Goal: Information Seeking & Learning: Learn about a topic

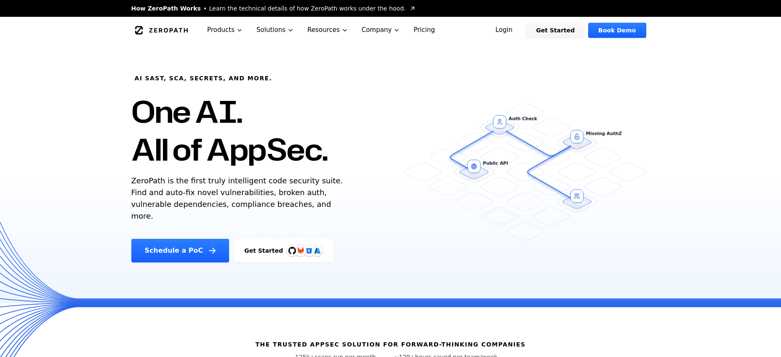
click at [250, 194] on p "ZeroPath is the first truly intelligent code security suite. Find and auto-fix …" at bounding box center [239, 198] width 216 height 47
drag, startPoint x: 240, startPoint y: 194, endPoint x: 322, endPoint y: 194, distance: 81.7
click at [322, 194] on p "ZeroPath is the first truly intelligent code security suite. Find and auto-fix …" at bounding box center [239, 198] width 216 height 47
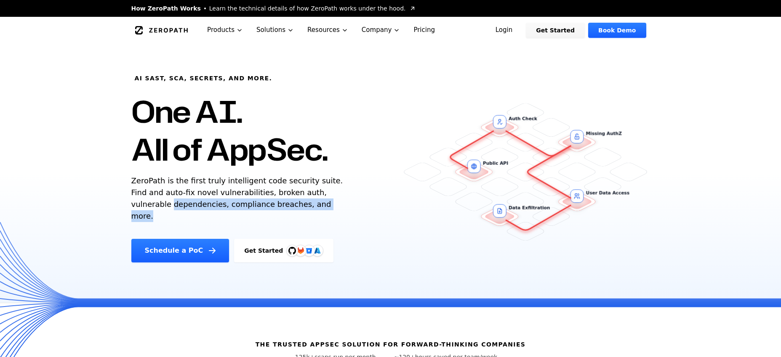
drag, startPoint x: 144, startPoint y: 205, endPoint x: 247, endPoint y: 205, distance: 102.3
click at [296, 204] on div "AI SAST, SCA, Secrets, and more. One AI. All of AppSec. ZeroPath is the first t…" at bounding box center [274, 153] width 306 height 219
click at [228, 205] on p "ZeroPath is the first truly intelligent code security suite. Find and auto-fix …" at bounding box center [239, 198] width 216 height 47
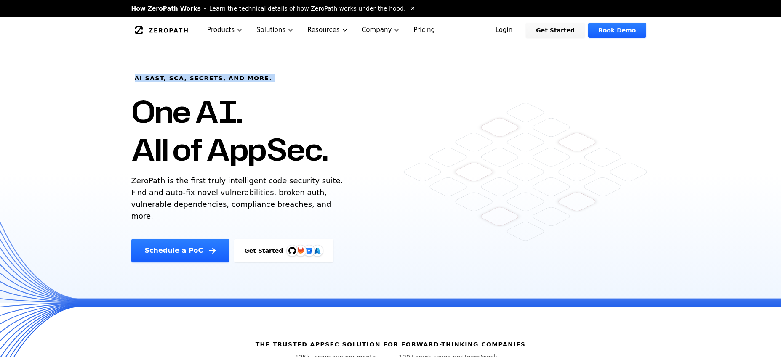
drag, startPoint x: 159, startPoint y: 79, endPoint x: 269, endPoint y: 79, distance: 110.7
click at [269, 79] on div "AI SAST, SCA, Secrets, and more. One AI. All of AppSec. ZeroPath is the first t…" at bounding box center [274, 153] width 306 height 219
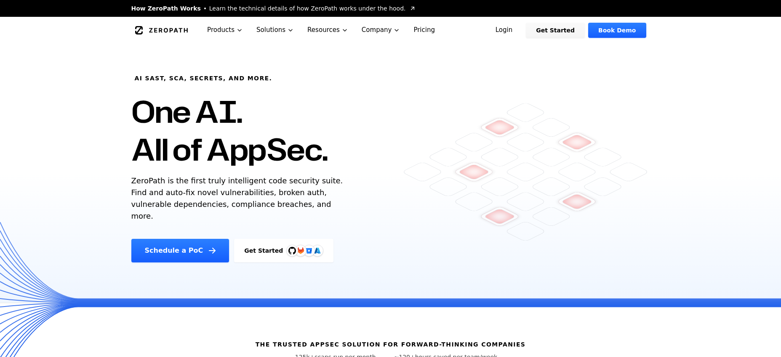
click at [269, 79] on div "AI SAST, SCA, Secrets, and more. One AI. All of AppSec. ZeroPath is the first t…" at bounding box center [274, 153] width 306 height 219
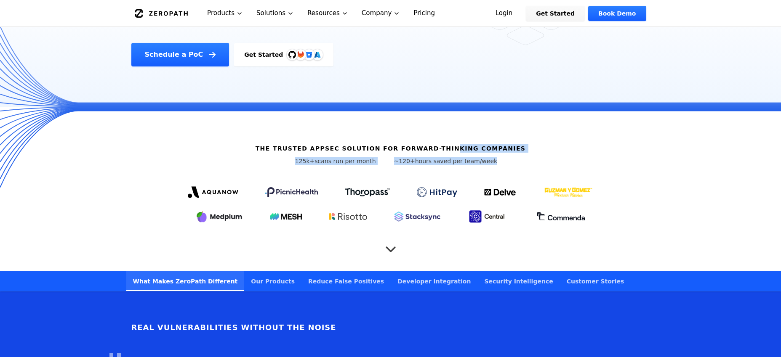
drag, startPoint x: 285, startPoint y: 136, endPoint x: 455, endPoint y: 133, distance: 170.5
click at [455, 133] on div "The Trusted AppSec solution for forward-thinking companies 125k+ scans run per …" at bounding box center [390, 189] width 539 height 164
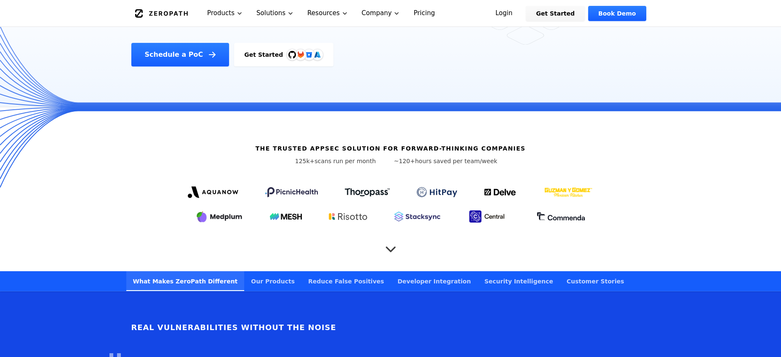
click at [455, 144] on h6 "The Trusted AppSec solution for forward-thinking companies" at bounding box center [391, 148] width 270 height 8
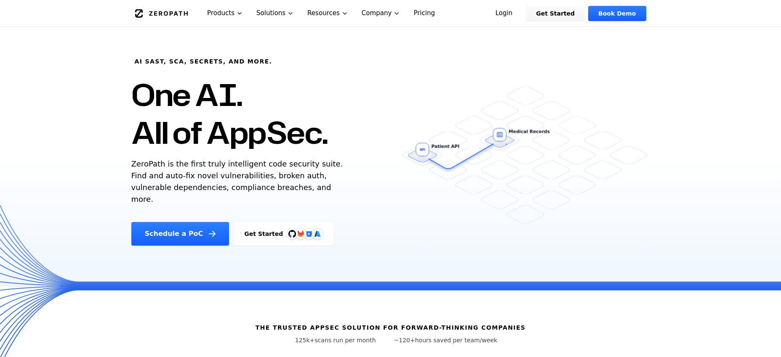
click at [428, 14] on link "Pricing" at bounding box center [424, 13] width 35 height 27
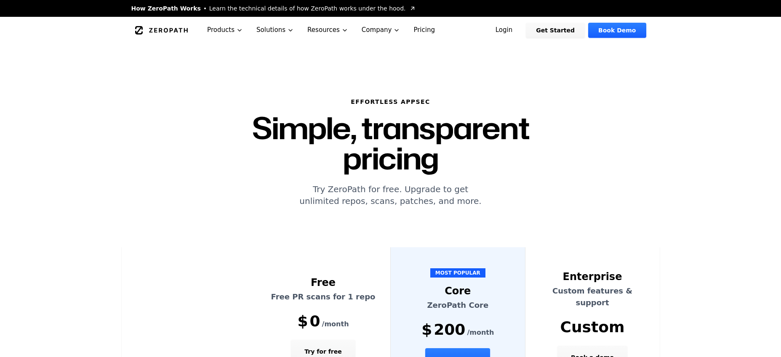
scroll to position [93, 0]
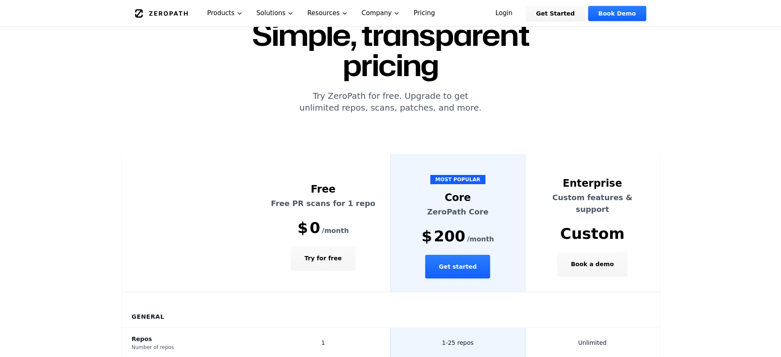
drag, startPoint x: 465, startPoint y: 183, endPoint x: 425, endPoint y: 184, distance: 40.0
click at [425, 206] on p "ZeroPath Core" at bounding box center [458, 212] width 114 height 12
drag, startPoint x: 426, startPoint y: 184, endPoint x: 431, endPoint y: 183, distance: 4.8
click at [426, 206] on p "ZeroPath Core" at bounding box center [458, 212] width 114 height 12
drag, startPoint x: 471, startPoint y: 169, endPoint x: 474, endPoint y: 172, distance: 5.1
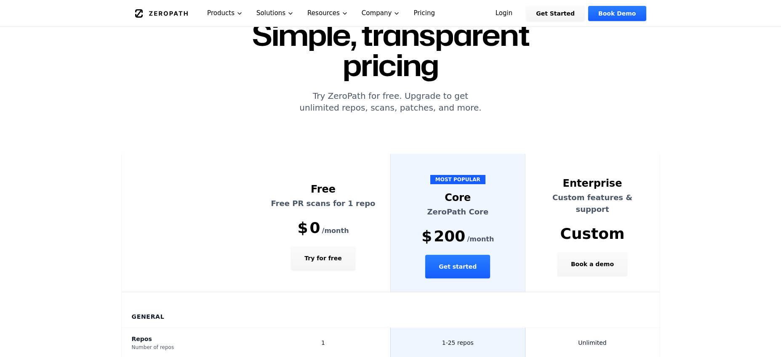
click at [474, 191] on div "Core" at bounding box center [458, 197] width 114 height 13
drag, startPoint x: 482, startPoint y: 182, endPoint x: 424, endPoint y: 183, distance: 58.1
click at [424, 206] on p "ZeroPath Core" at bounding box center [458, 212] width 114 height 12
drag, startPoint x: 455, startPoint y: 210, endPoint x: 420, endPoint y: 210, distance: 34.9
click at [420, 228] on div "$ 200 /month" at bounding box center [458, 236] width 114 height 17
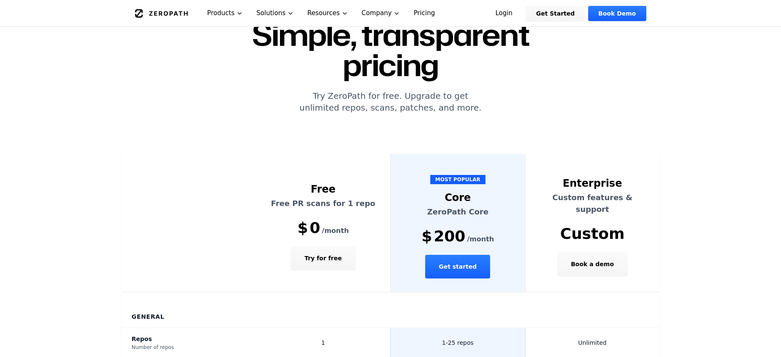
click at [409, 216] on th "MOST POPULAR Core ZeroPath Core $ 200 /month Get started" at bounding box center [458, 223] width 135 height 139
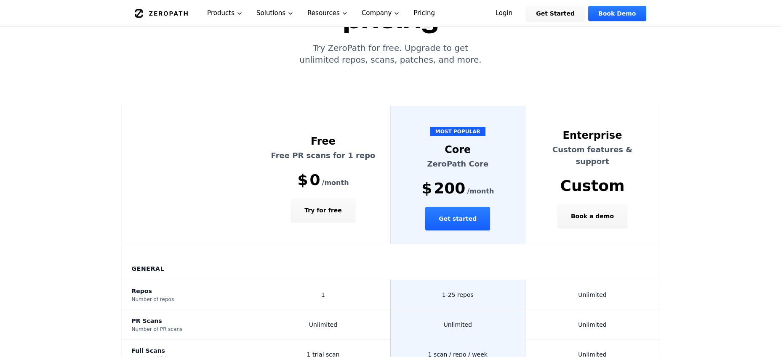
scroll to position [168, 0]
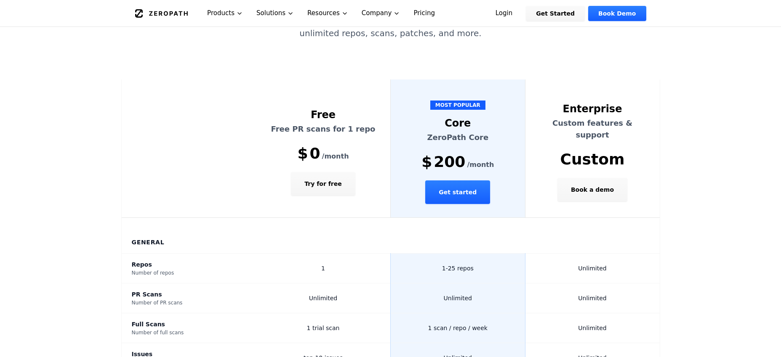
drag, startPoint x: 433, startPoint y: 239, endPoint x: 490, endPoint y: 240, distance: 57.7
click at [490, 254] on td "1-25 repos" at bounding box center [458, 269] width 135 height 30
click at [450, 295] on span "Unlimited" at bounding box center [458, 298] width 28 height 7
drag, startPoint x: 432, startPoint y: 270, endPoint x: 478, endPoint y: 273, distance: 45.5
click at [478, 284] on td "Unlimited" at bounding box center [458, 299] width 135 height 30
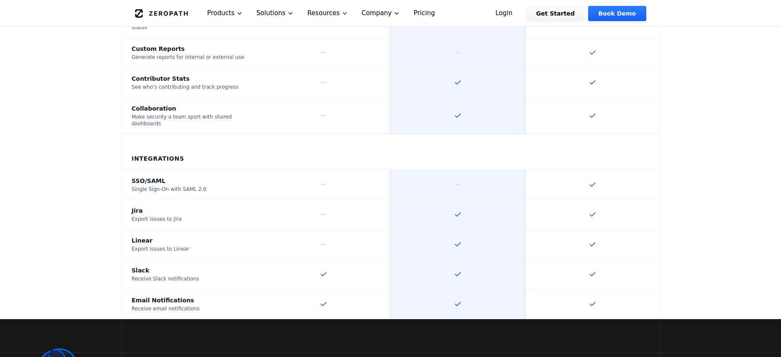
scroll to position [1481, 0]
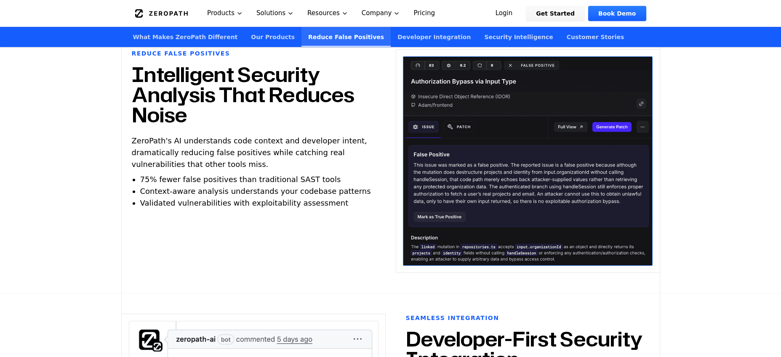
scroll to position [1806, 0]
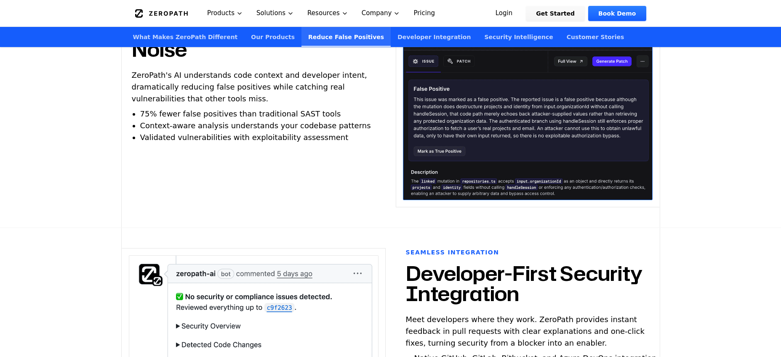
drag, startPoint x: 142, startPoint y: 102, endPoint x: 327, endPoint y: 105, distance: 184.8
click at [326, 108] on ul "75% fewer false positives than traditional SAST tools Context-aware analysis un…" at bounding box center [262, 125] width 244 height 35
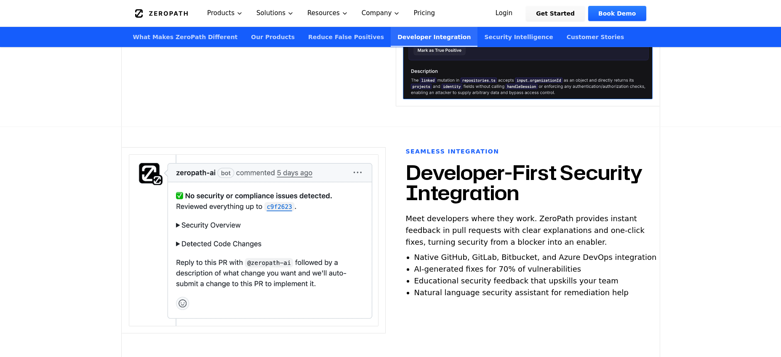
scroll to position [1955, 0]
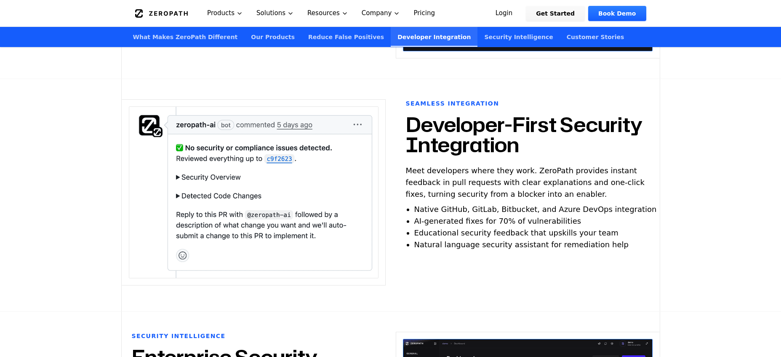
drag, startPoint x: 535, startPoint y: 115, endPoint x: 561, endPoint y: 138, distance: 34.3
click at [561, 138] on div "Seamless Integration Developer-First Security Integration Meet developers where…" at bounding box center [528, 195] width 264 height 192
click at [561, 138] on h2 "Developer-First Security Integration" at bounding box center [528, 135] width 244 height 40
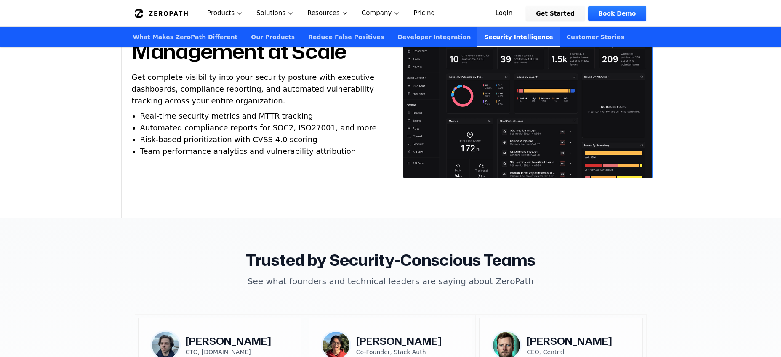
scroll to position [2147, 0]
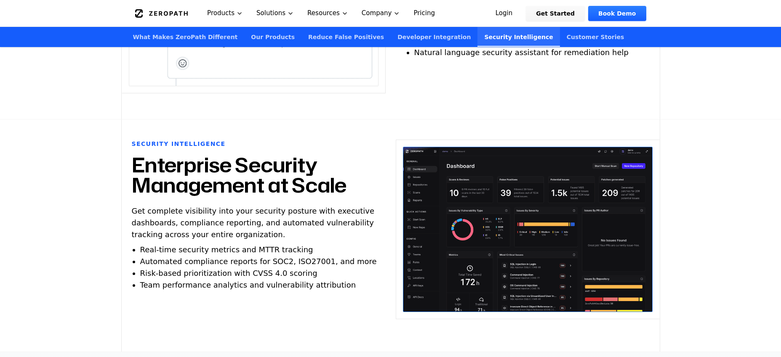
drag, startPoint x: 217, startPoint y: 155, endPoint x: 331, endPoint y: 281, distance: 169.9
click at [331, 281] on div "Security Intelligence Enterprise Security Management at Scale Get complete visi…" at bounding box center [254, 236] width 264 height 192
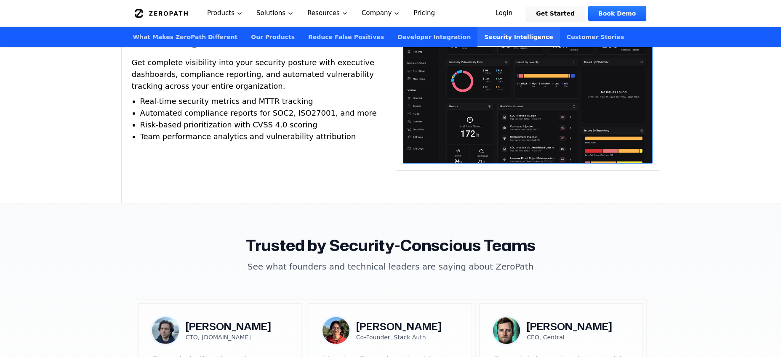
scroll to position [2439, 0]
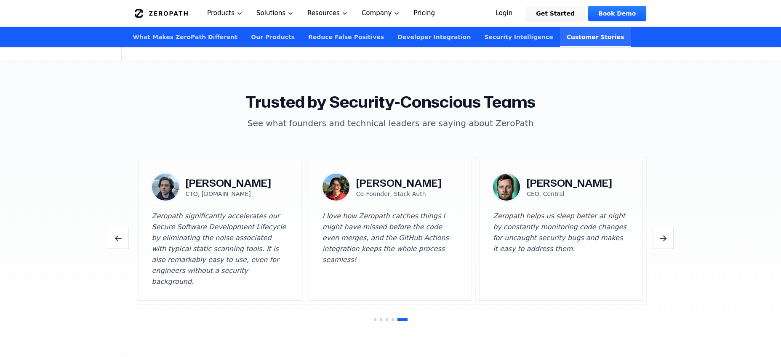
drag, startPoint x: 234, startPoint y: 81, endPoint x: 548, endPoint y: 86, distance: 313.7
click at [548, 86] on section "Trusted by Security-Conscious Teams See what founders and technical leaders are…" at bounding box center [390, 207] width 781 height 295
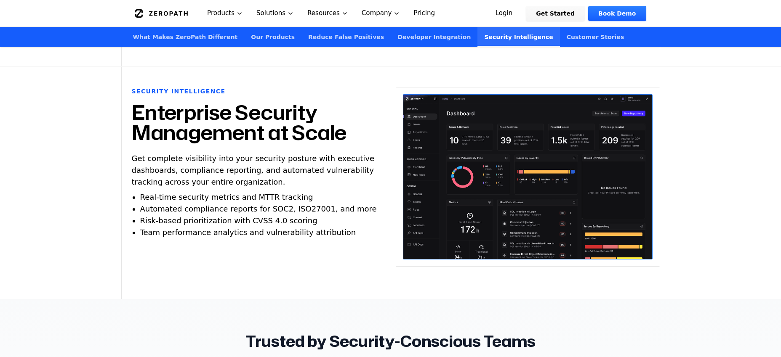
scroll to position [2194, 0]
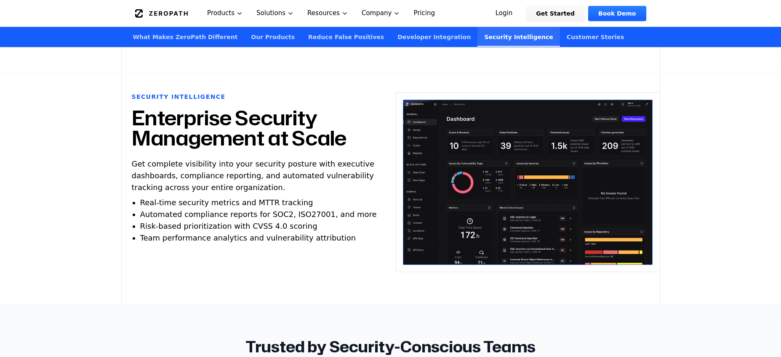
click at [281, 171] on p "Get complete visibility into your security posture with executive dashboards, c…" at bounding box center [254, 175] width 244 height 35
drag, startPoint x: 334, startPoint y: 230, endPoint x: 113, endPoint y: 193, distance: 224.5
click at [110, 193] on section "Security Intelligence Enterprise Security Management at Scale Get complete visi…" at bounding box center [390, 188] width 781 height 233
click at [159, 198] on span "Real-time security metrics and MTTR tracking" at bounding box center [226, 202] width 173 height 9
drag, startPoint x: 147, startPoint y: 192, endPoint x: 340, endPoint y: 229, distance: 196.3
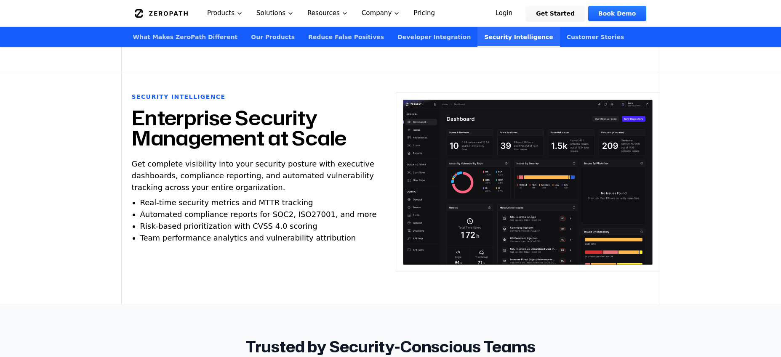
click at [340, 229] on ul "Real-time security metrics and MTTR tracking Automated compliance reports for S…" at bounding box center [262, 220] width 244 height 47
click at [319, 234] on span "Team performance analytics and vulnerability attribution" at bounding box center [248, 238] width 216 height 9
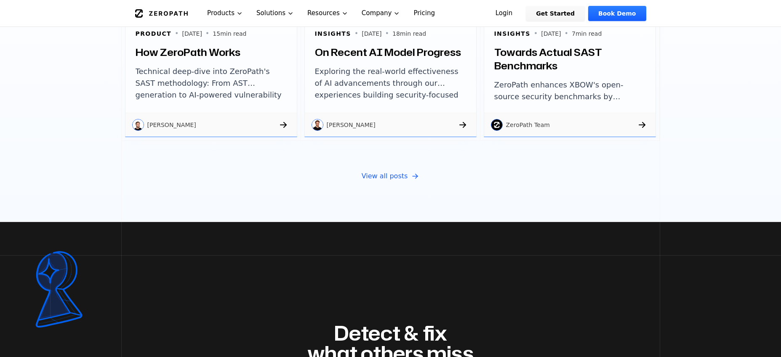
scroll to position [3050, 0]
